Goal: Complete application form

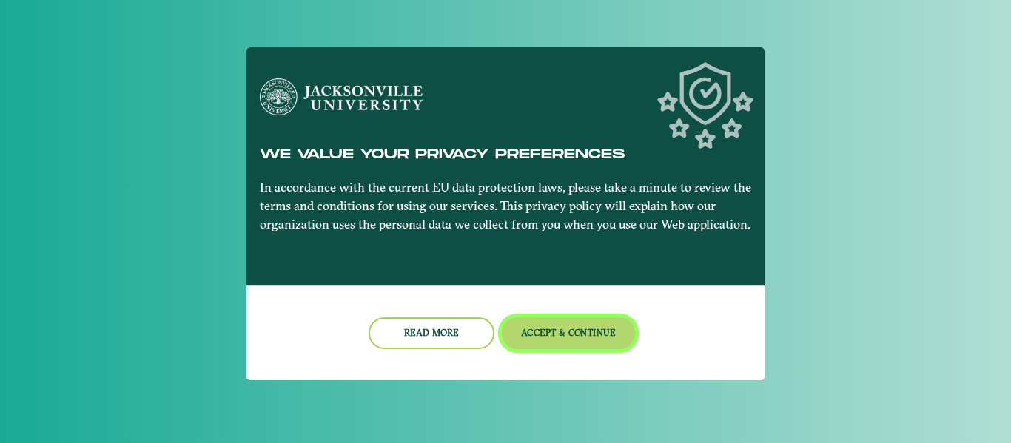
click at [542, 345] on button "Accept & Continue" at bounding box center [569, 333] width 134 height 32
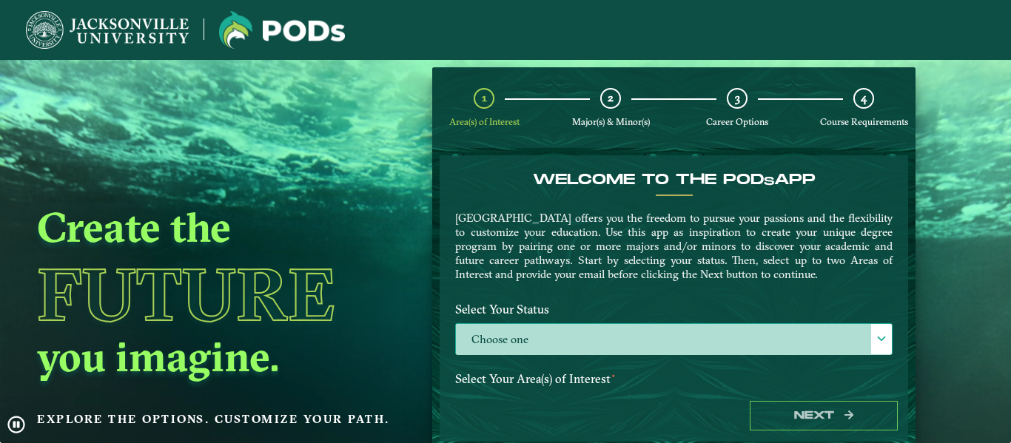
click at [750, 333] on label "Choose one" at bounding box center [674, 340] width 436 height 32
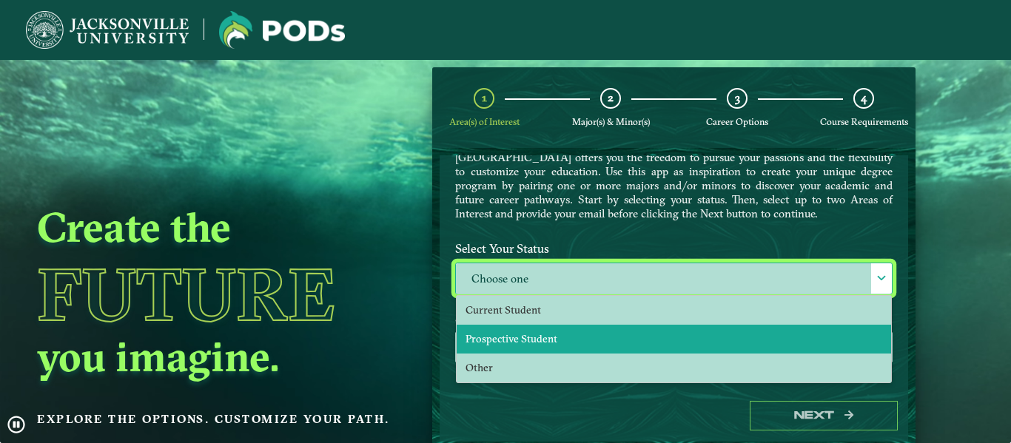
scroll to position [62, 0]
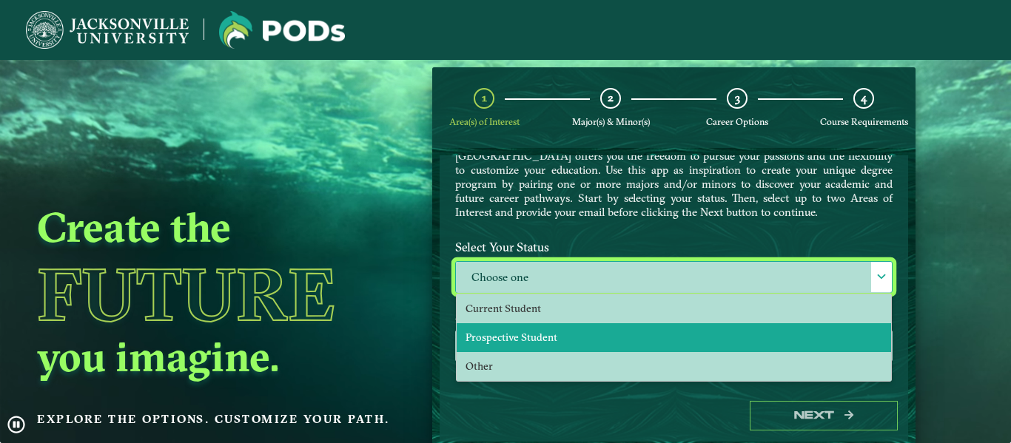
click at [694, 340] on li "Prospective Student" at bounding box center [674, 337] width 434 height 29
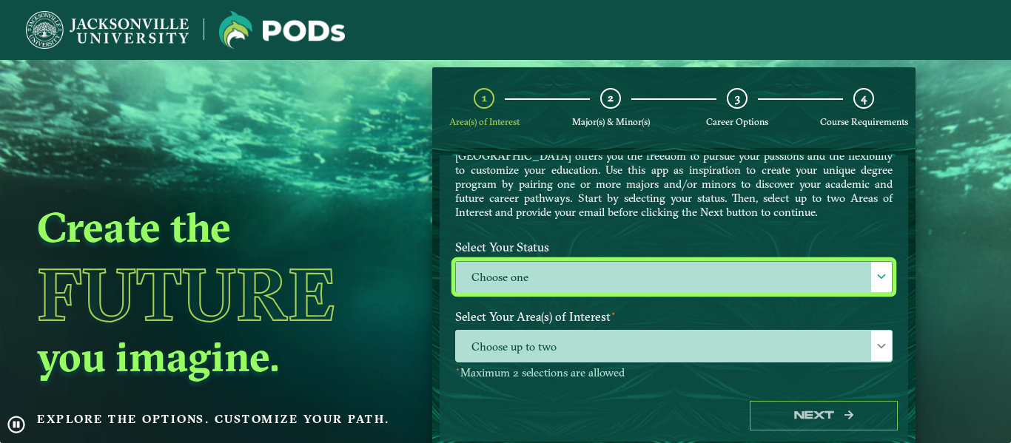
select select "[object Object]"
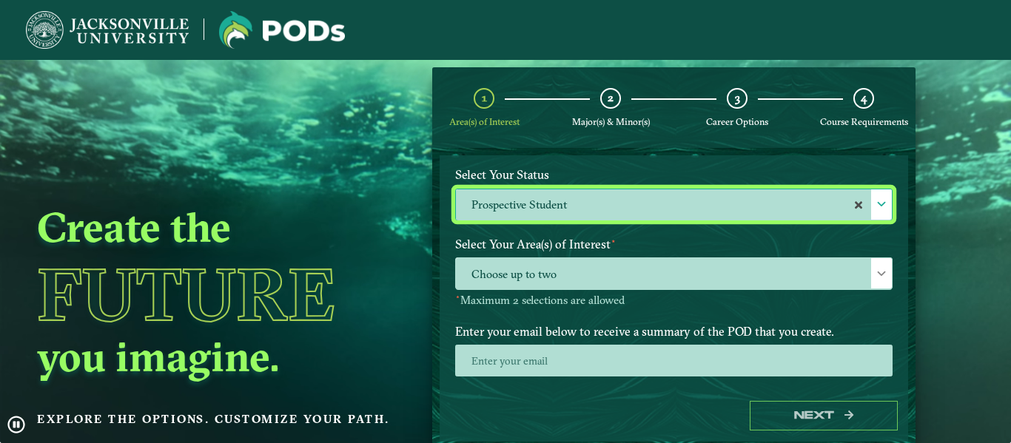
scroll to position [152, 0]
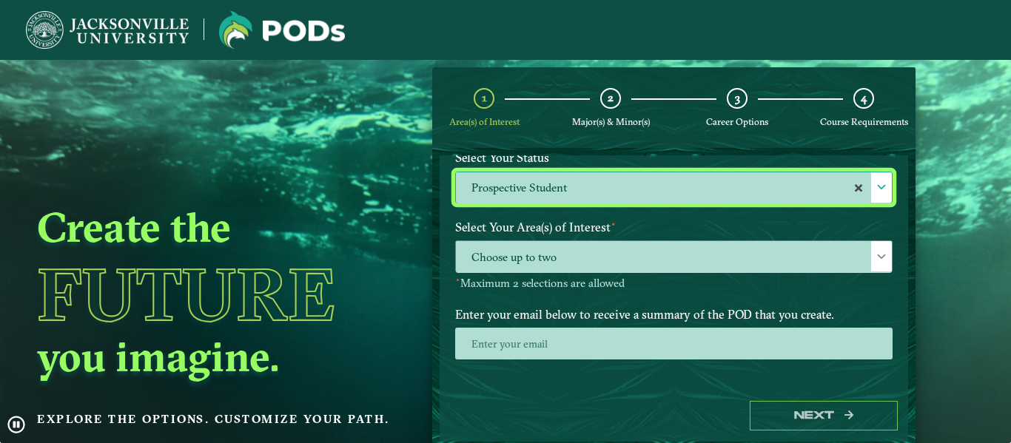
click at [681, 266] on span "Choose up to two" at bounding box center [674, 257] width 436 height 32
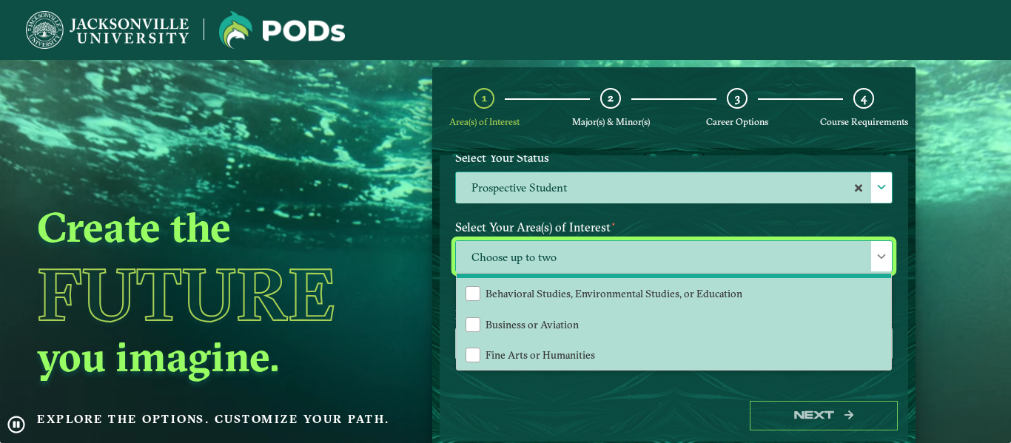
scroll to position [31, 0]
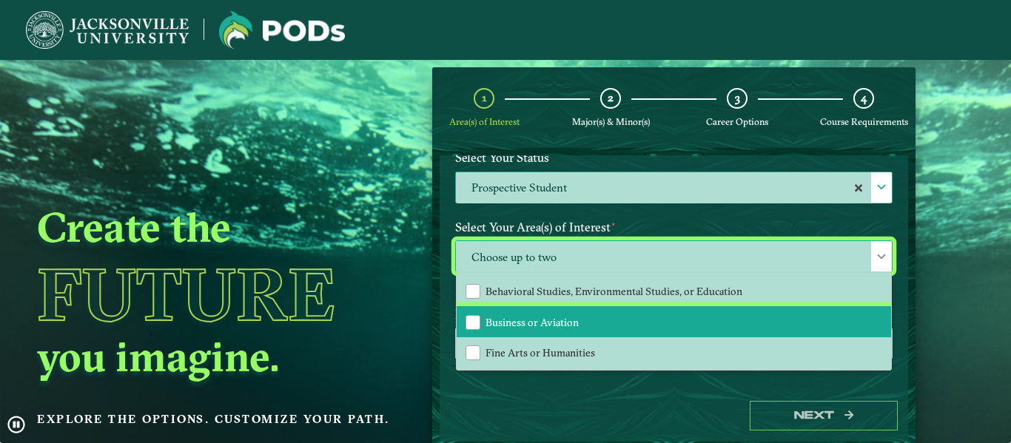
click at [605, 310] on li "Business or Aviation" at bounding box center [674, 321] width 434 height 31
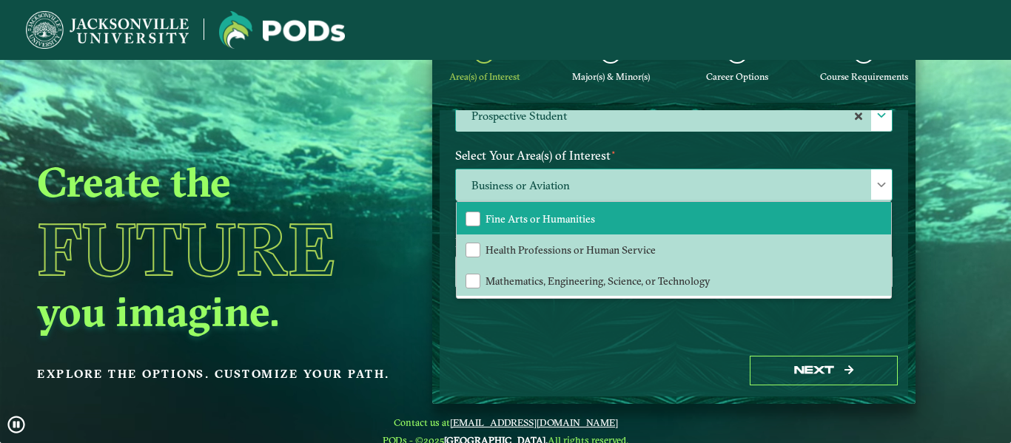
scroll to position [61, 0]
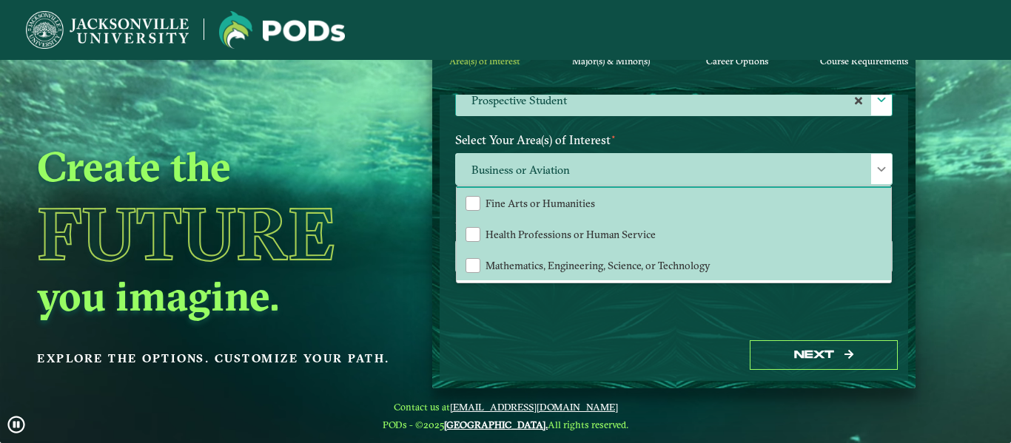
click at [679, 298] on div "Welcome to the POD s app [GEOGRAPHIC_DATA] offers you the freedom to pursue you…" at bounding box center [674, 212] width 468 height 235
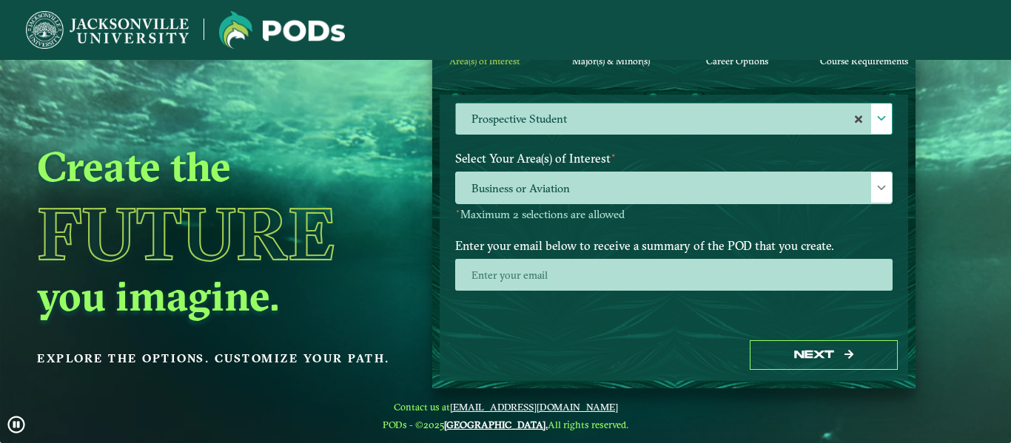
scroll to position [178, 0]
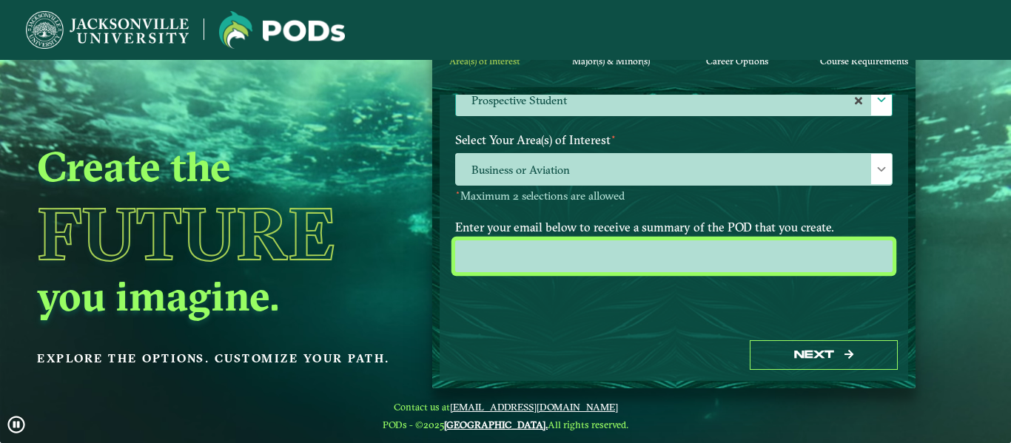
click at [636, 245] on input "email" at bounding box center [673, 257] width 437 height 32
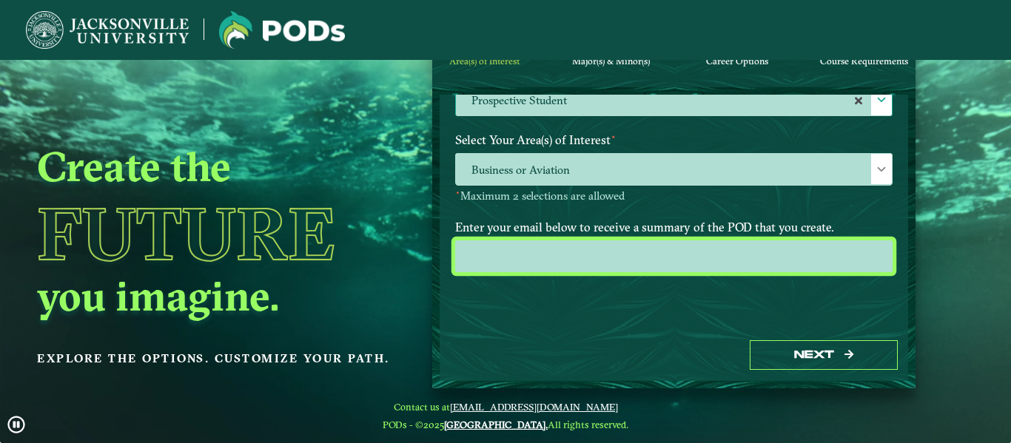
type input "[PERSON_NAME][EMAIL_ADDRESS][DOMAIN_NAME]"
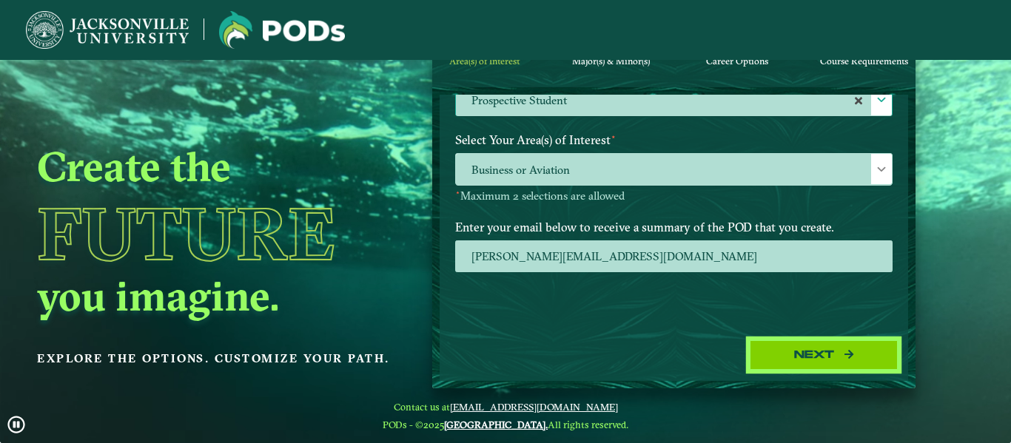
click at [796, 361] on button "Next" at bounding box center [824, 355] width 148 height 30
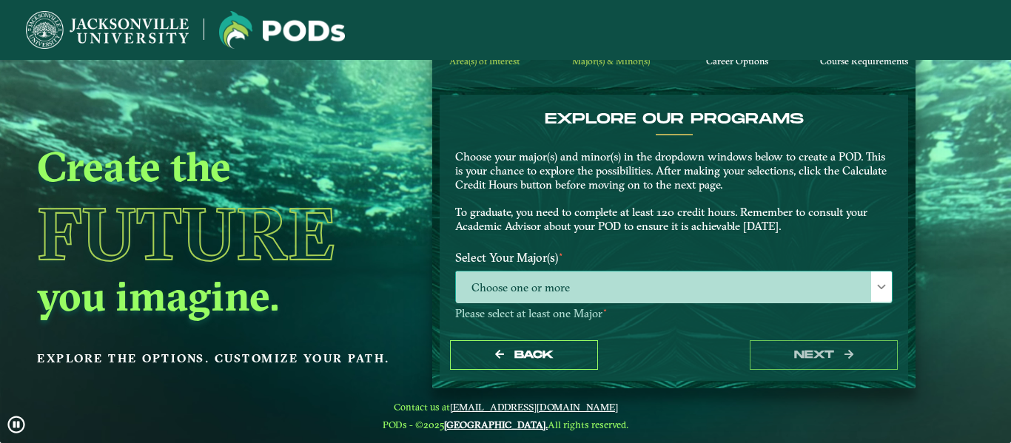
click at [619, 297] on span "Choose one or more" at bounding box center [674, 288] width 436 height 32
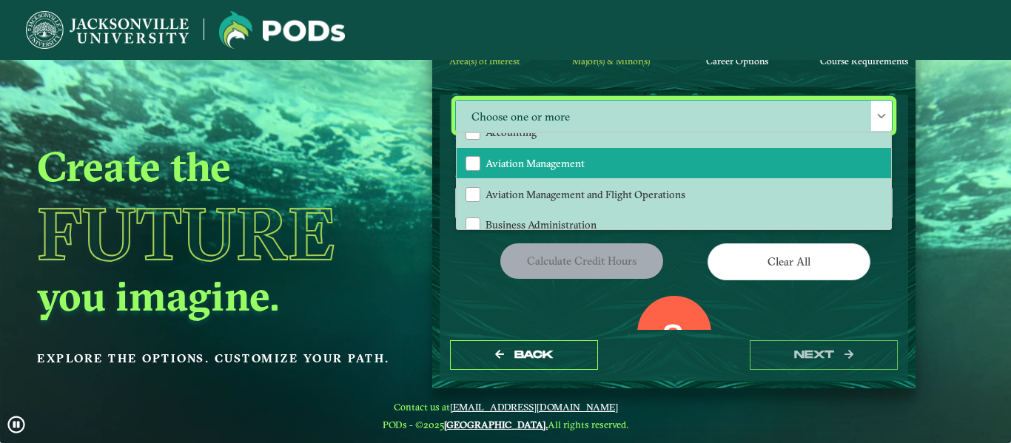
scroll to position [33, 0]
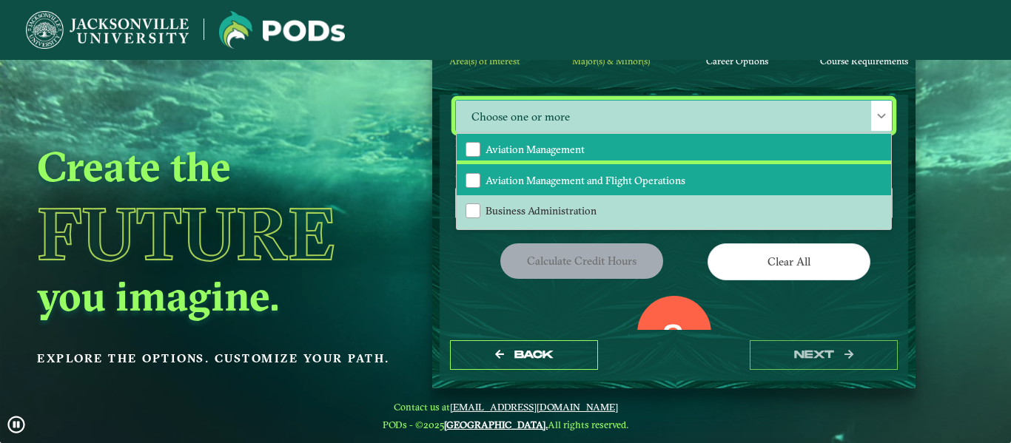
click at [607, 172] on li "Aviation Management and Flight Operations" at bounding box center [674, 179] width 434 height 31
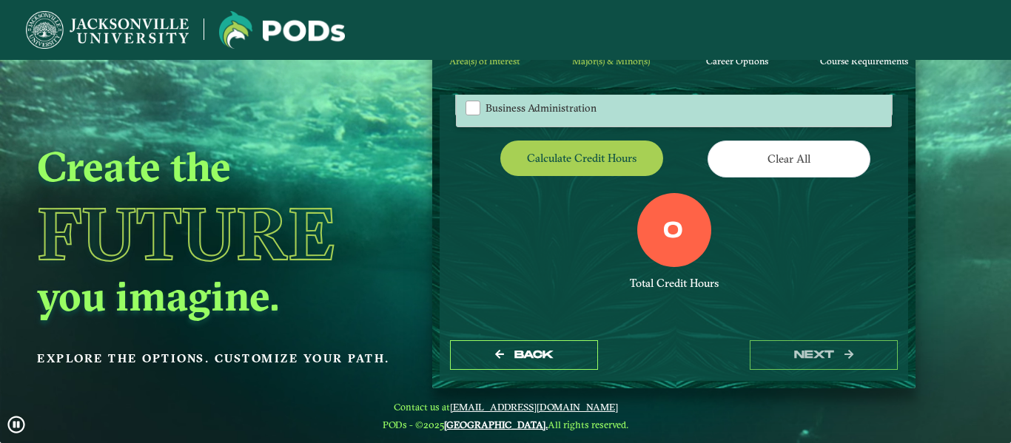
scroll to position [299, 0]
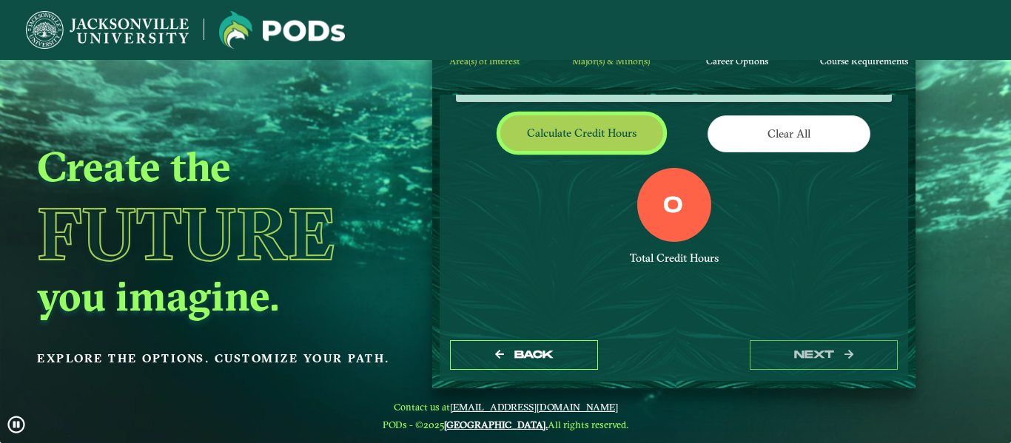
click at [554, 125] on button "Calculate credit hours" at bounding box center [581, 132] width 163 height 35
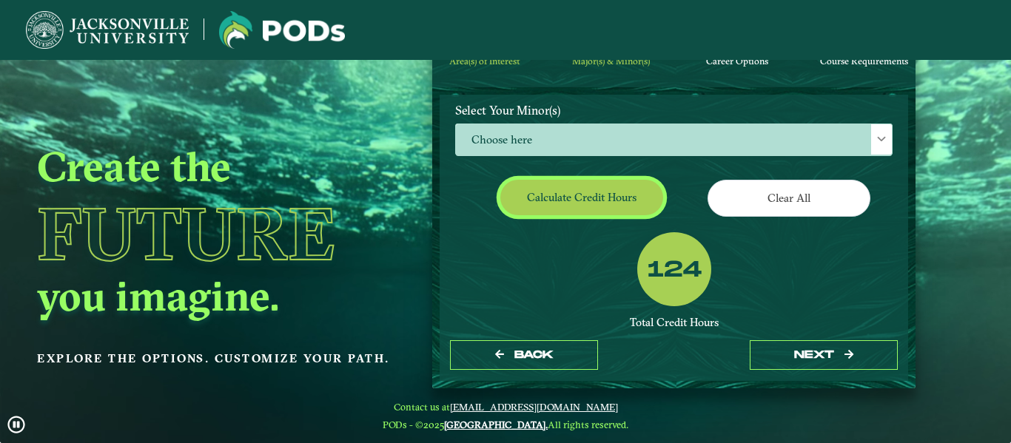
scroll to position [353, 0]
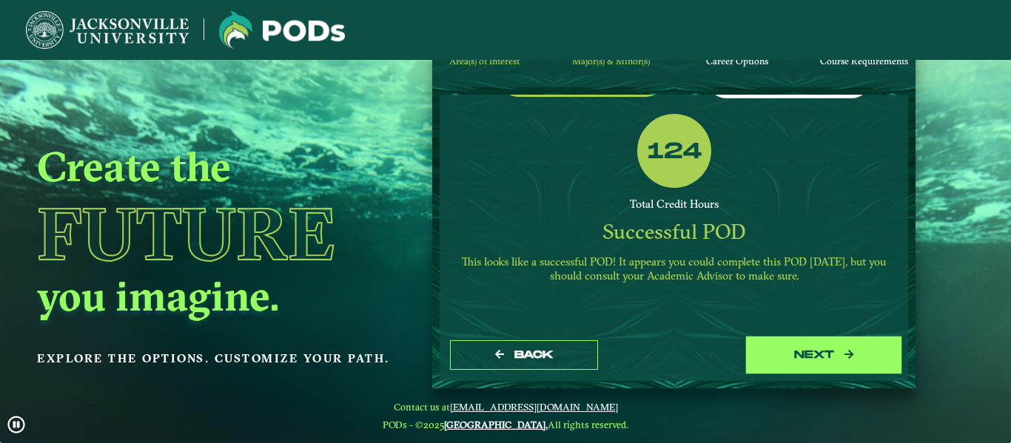
click at [778, 354] on button "next" at bounding box center [824, 355] width 148 height 30
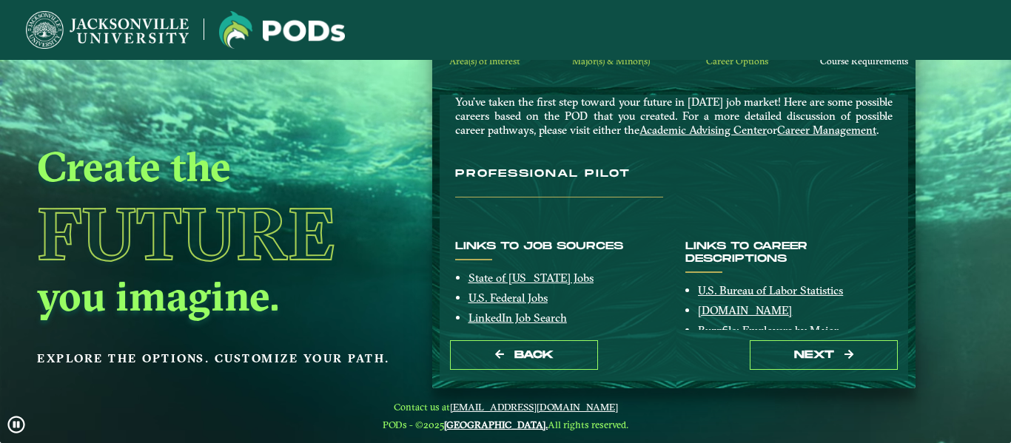
scroll to position [56, 0]
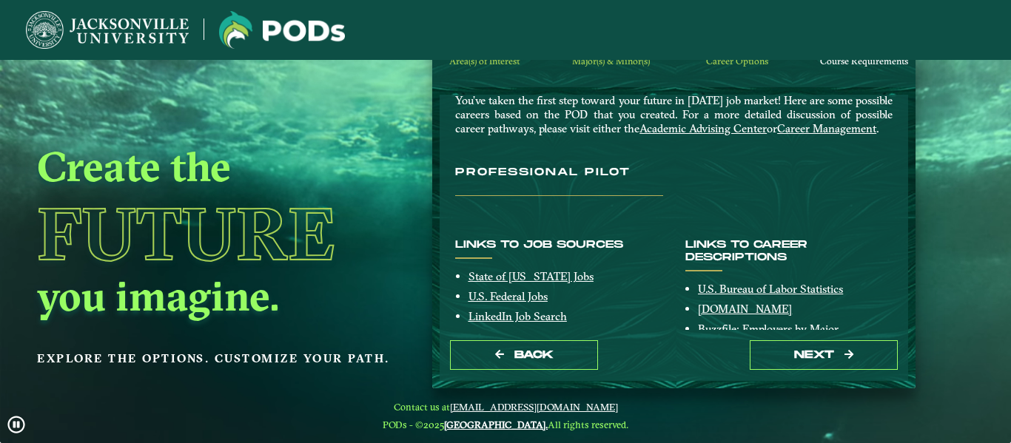
click at [548, 190] on h3 "Professional Pilot" at bounding box center [559, 182] width 208 height 30
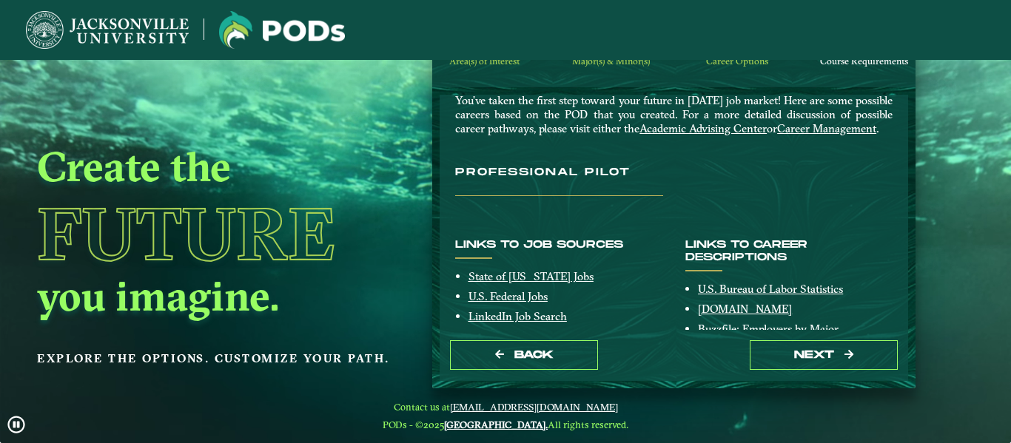
click at [548, 190] on h3 "Professional Pilot" at bounding box center [559, 182] width 208 height 30
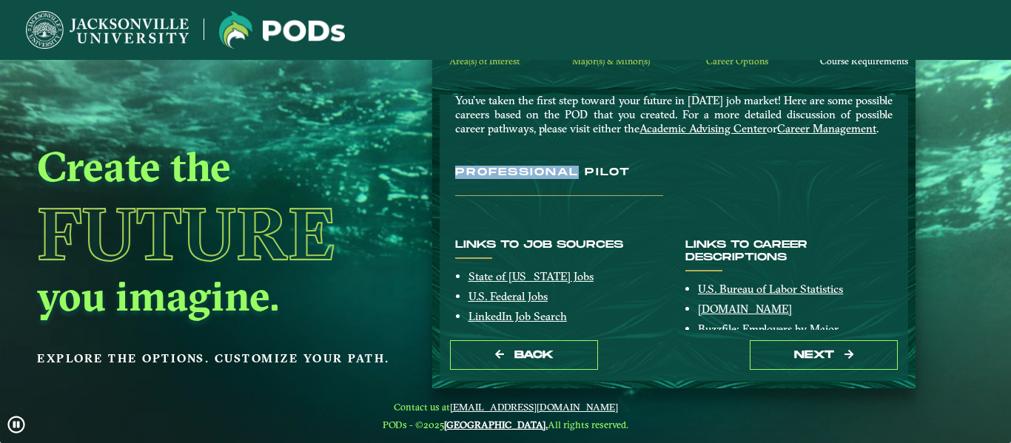
click at [548, 190] on h3 "Professional Pilot" at bounding box center [559, 182] width 208 height 30
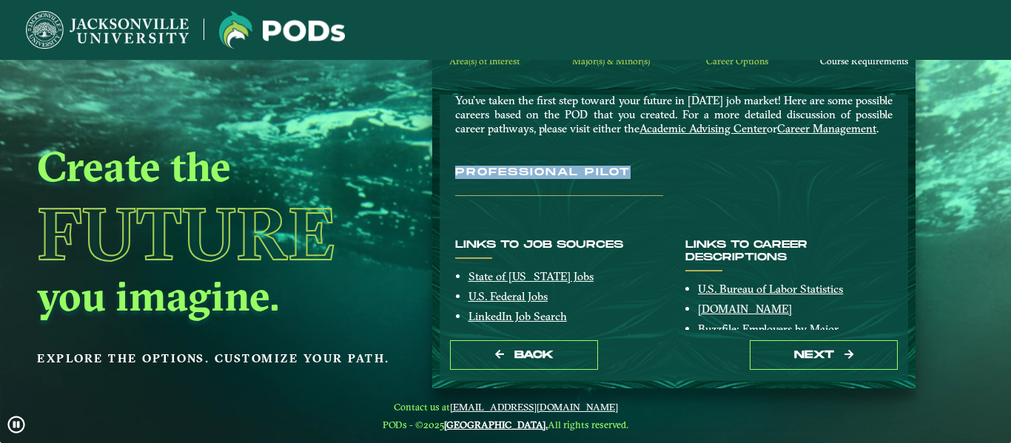
click at [548, 190] on h3 "Professional Pilot" at bounding box center [559, 182] width 208 height 30
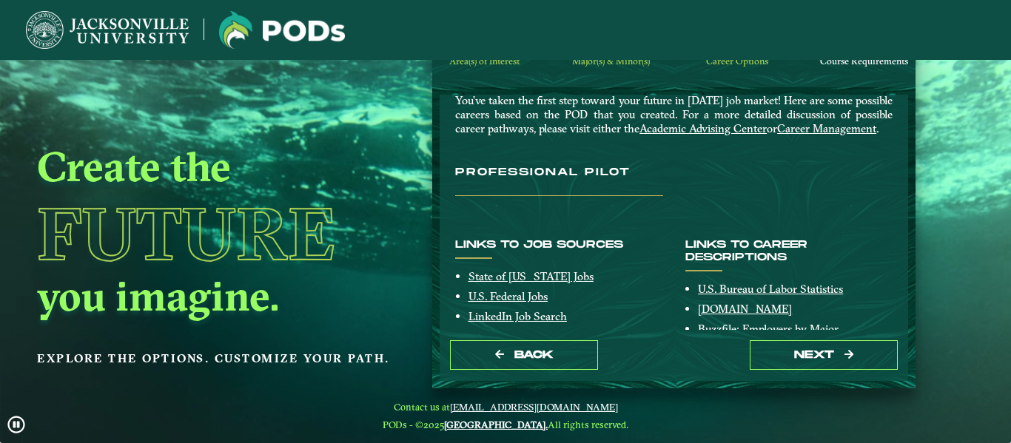
click at [548, 190] on h3 "Professional Pilot" at bounding box center [559, 182] width 208 height 30
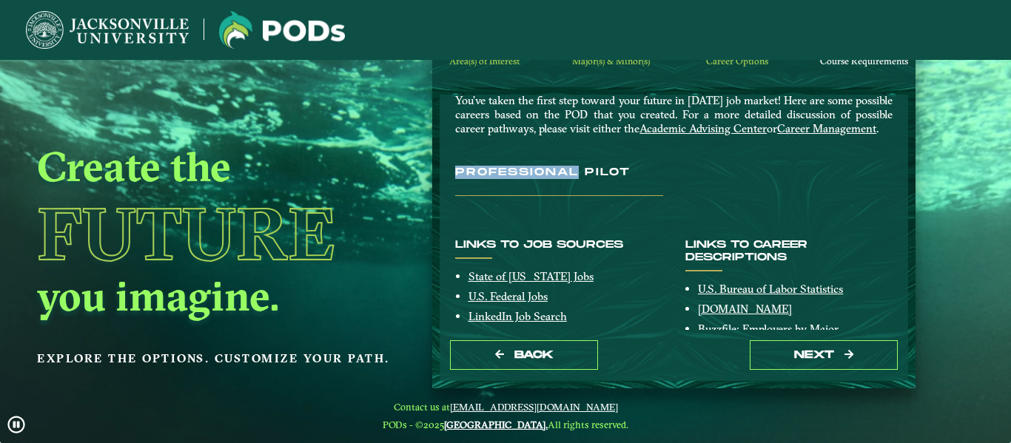
click at [548, 190] on h3 "Professional Pilot" at bounding box center [559, 182] width 208 height 30
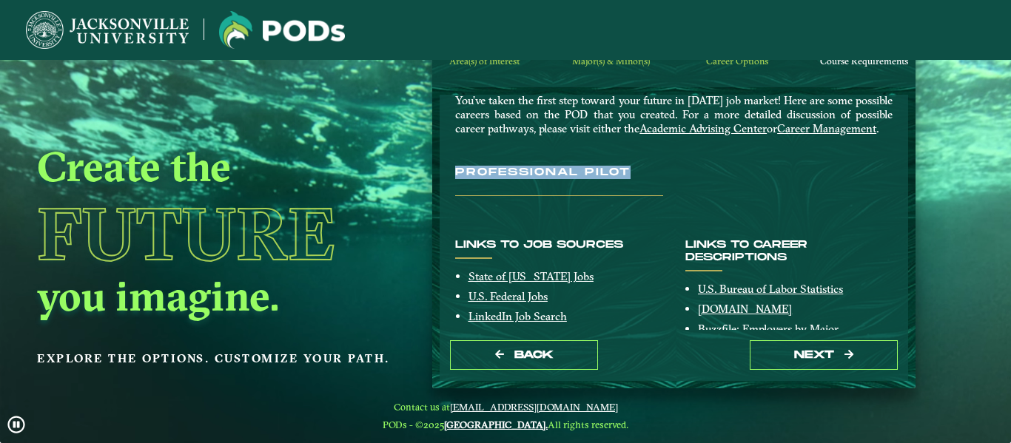
click at [548, 190] on h3 "Professional Pilot" at bounding box center [559, 182] width 208 height 30
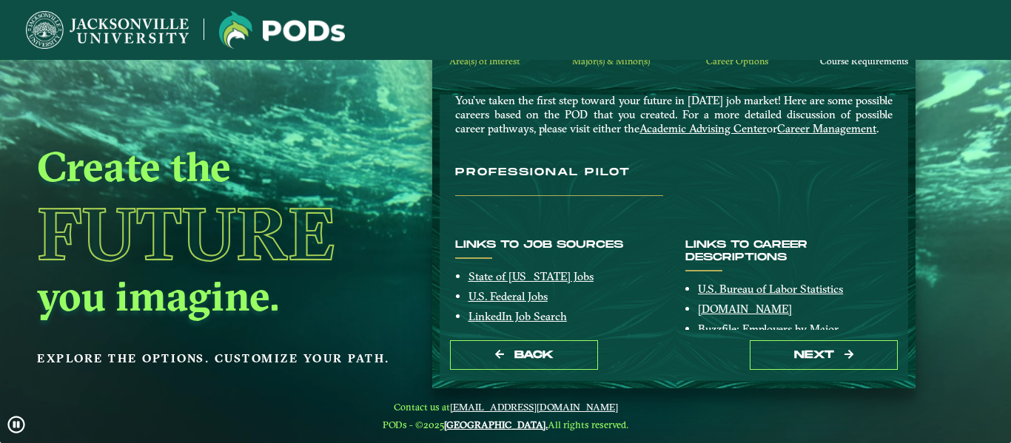
click at [548, 190] on h3 "Professional Pilot" at bounding box center [559, 182] width 208 height 30
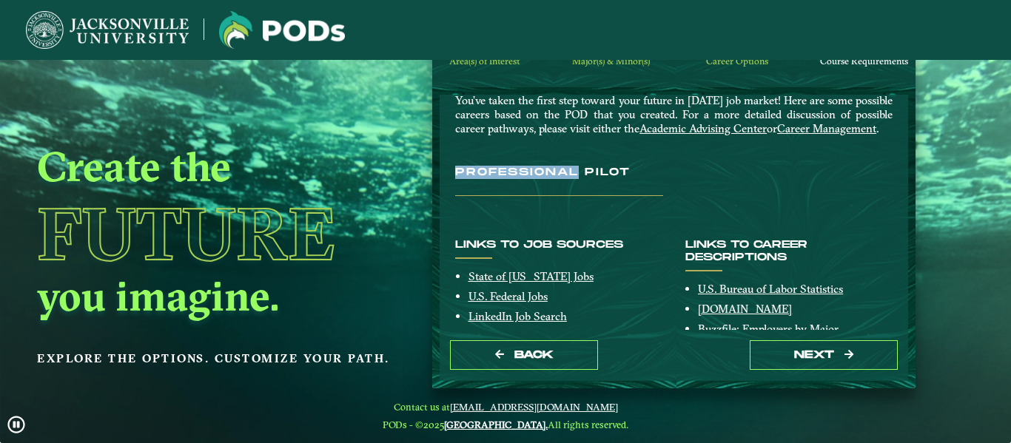
click at [548, 190] on h3 "Professional Pilot" at bounding box center [559, 182] width 208 height 30
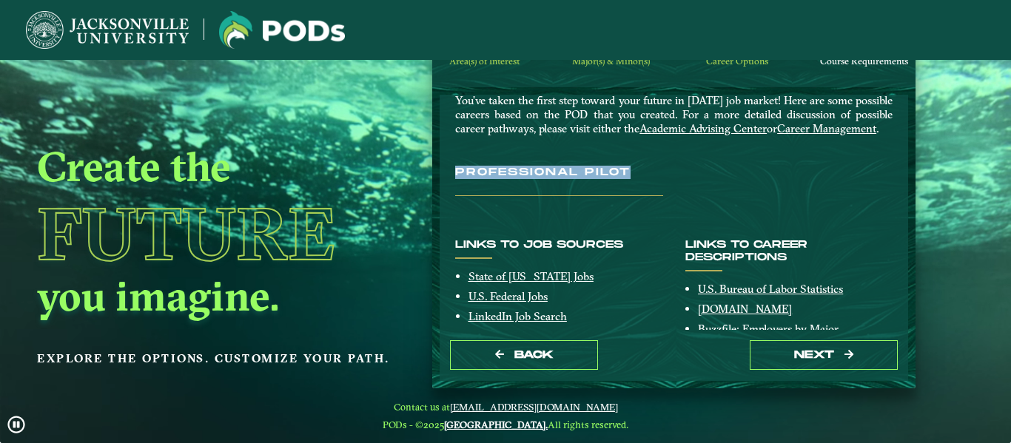
click at [548, 190] on h3 "Professional Pilot" at bounding box center [559, 182] width 208 height 30
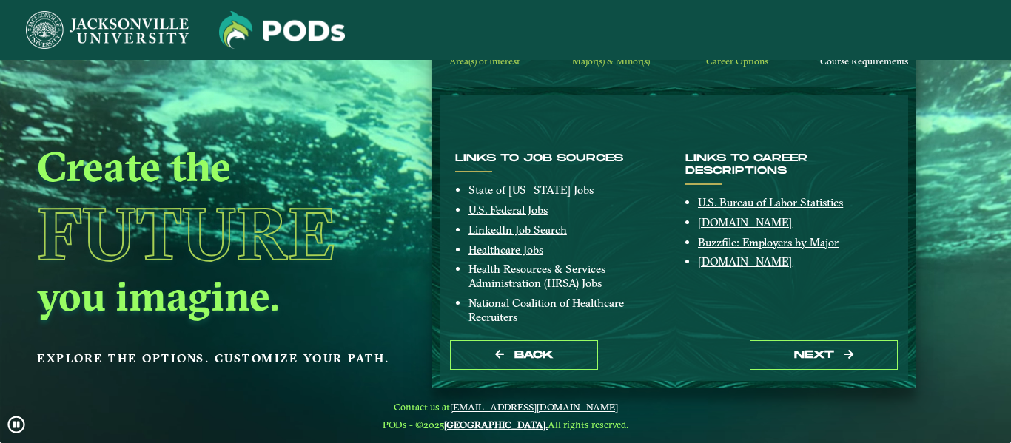
scroll to position [218, 0]
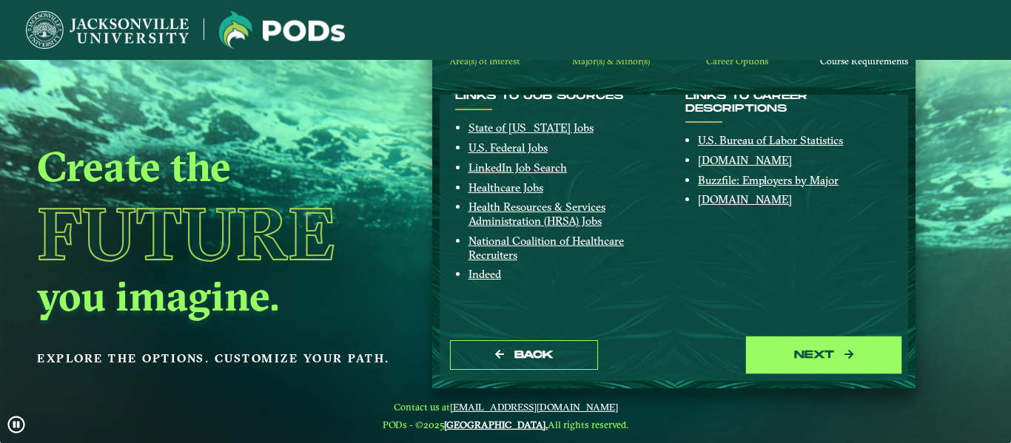
click at [790, 343] on button "next" at bounding box center [824, 355] width 148 height 30
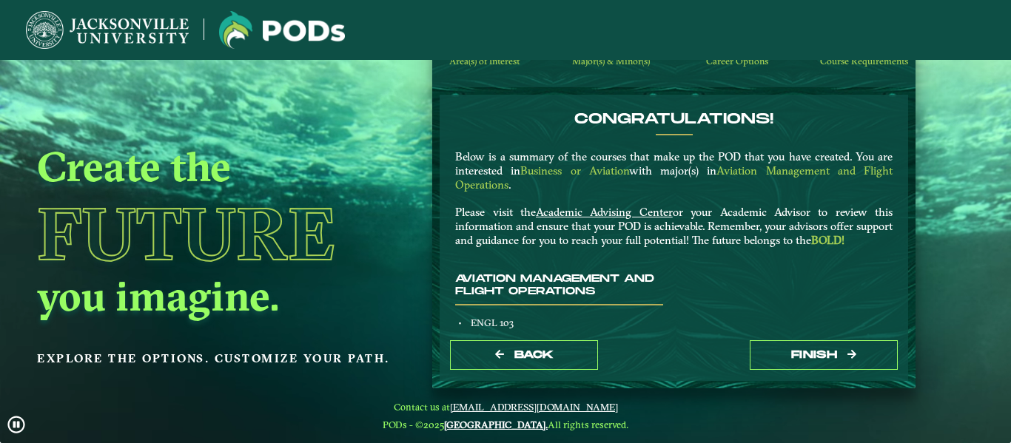
click at [681, 229] on p "Below is a summary of the courses that make up the POD that you have created. Y…" at bounding box center [673, 198] width 437 height 97
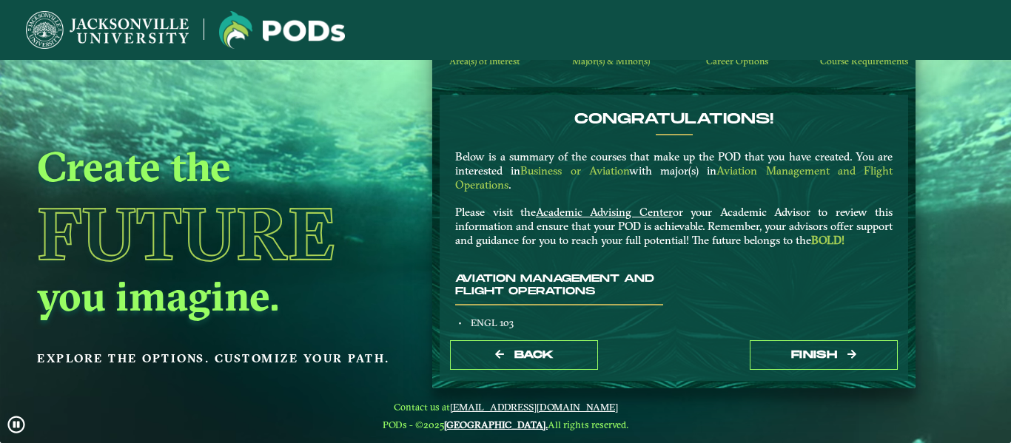
click at [681, 229] on p "Below is a summary of the courses that make up the POD that you have created. Y…" at bounding box center [673, 198] width 437 height 97
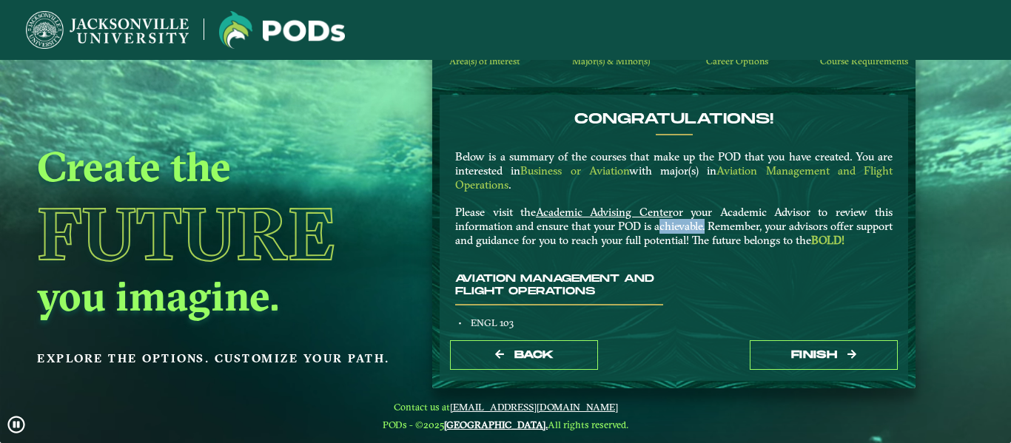
click at [681, 229] on p "Below is a summary of the courses that make up the POD that you have created. Y…" at bounding box center [673, 198] width 437 height 97
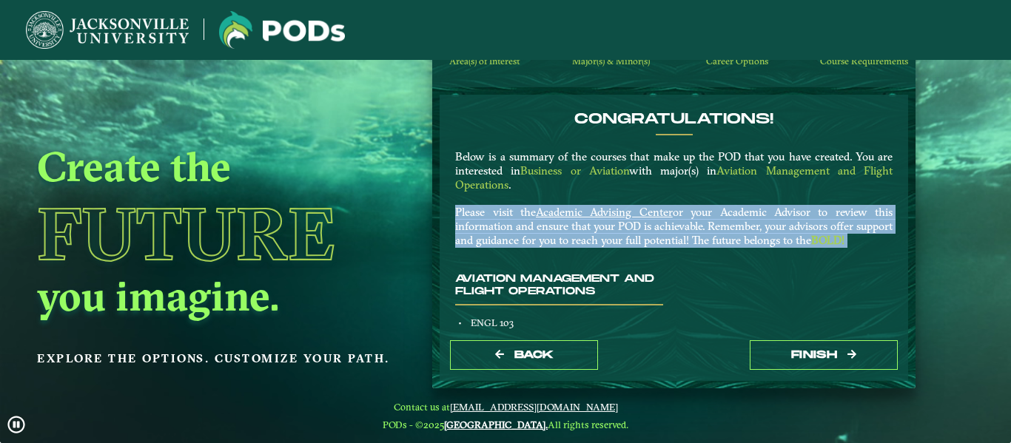
click at [681, 229] on p "Below is a summary of the courses that make up the POD that you have created. Y…" at bounding box center [673, 198] width 437 height 97
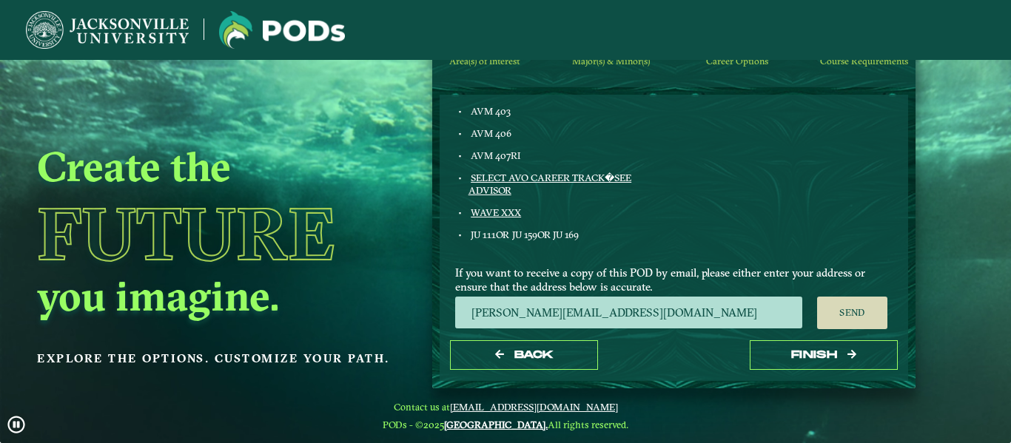
scroll to position [1009, 0]
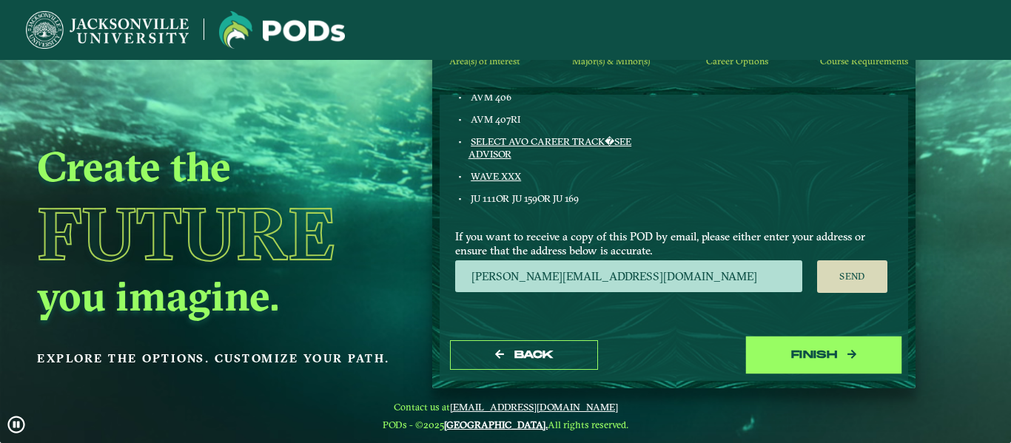
click at [776, 361] on button "Finish" at bounding box center [824, 355] width 148 height 30
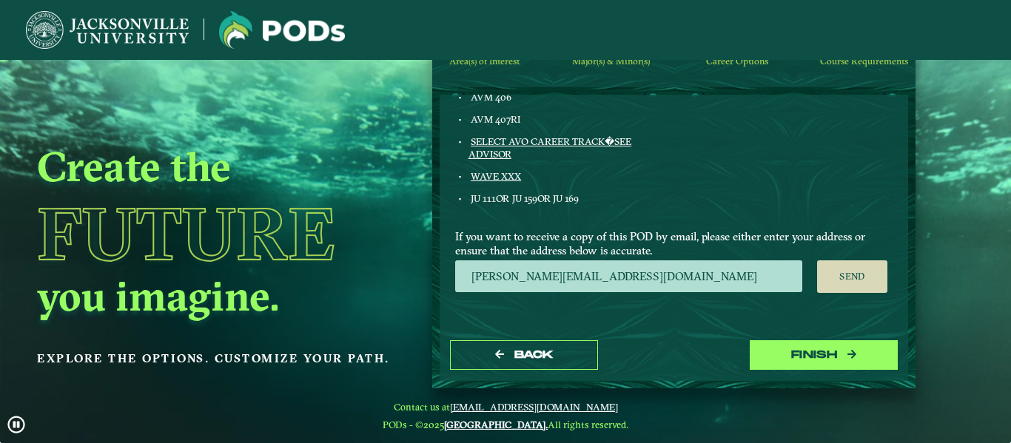
scroll to position [60, 0]
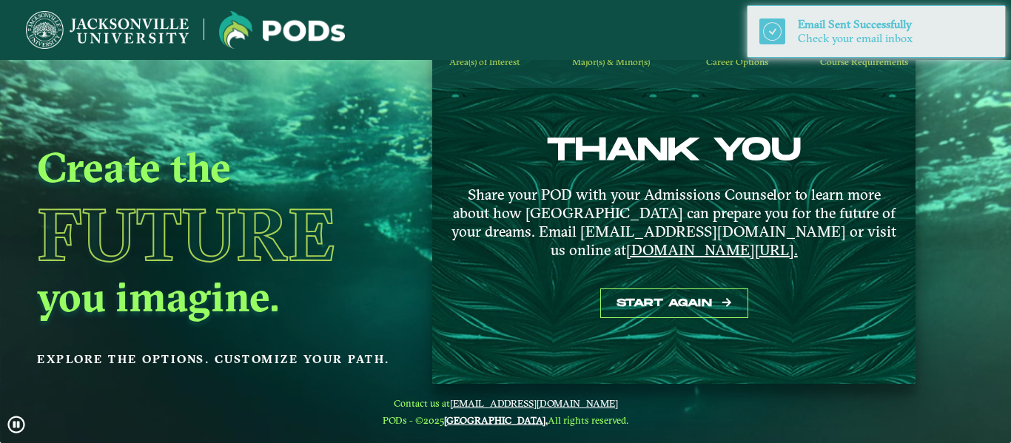
click at [1010, 132] on video at bounding box center [505, 277] width 1011 height 443
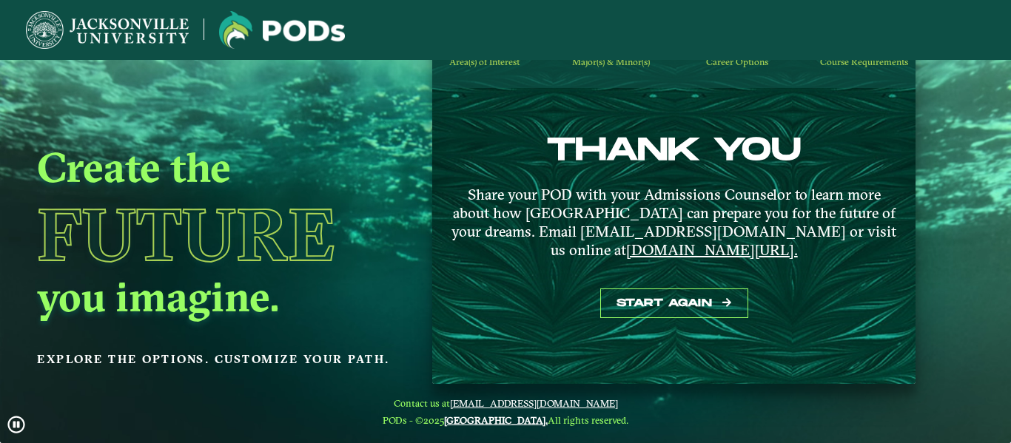
scroll to position [0, 0]
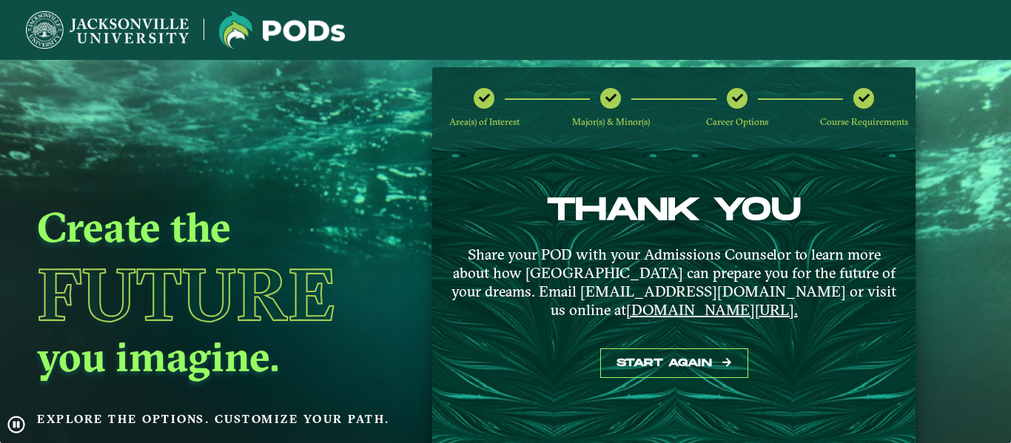
click at [1005, 124] on ngx-dashboard "Create the Future you imagine. Explore the options. Customize your path. Area(s…" at bounding box center [505, 255] width 1011 height 377
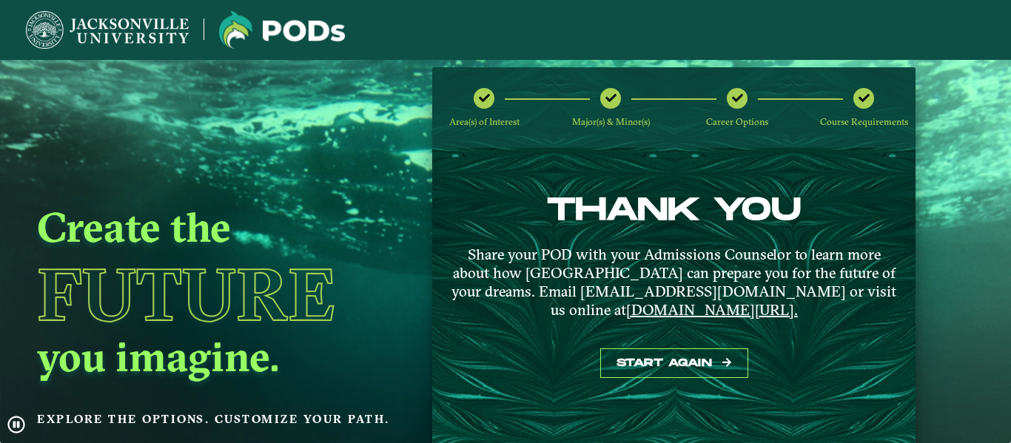
scroll to position [60, 0]
